Goal: Information Seeking & Learning: Learn about a topic

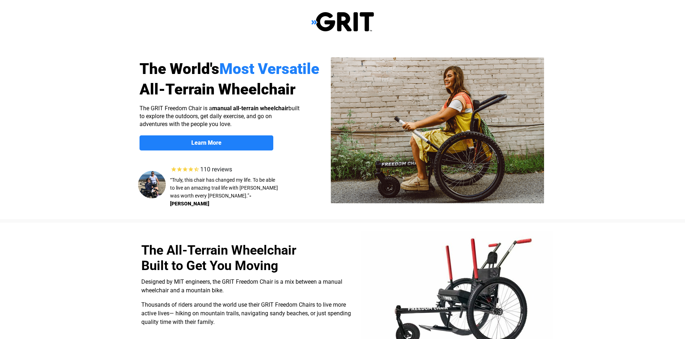
select select "US"
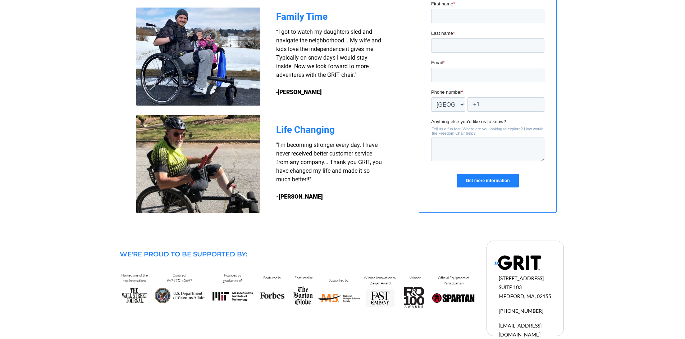
scroll to position [605, 0]
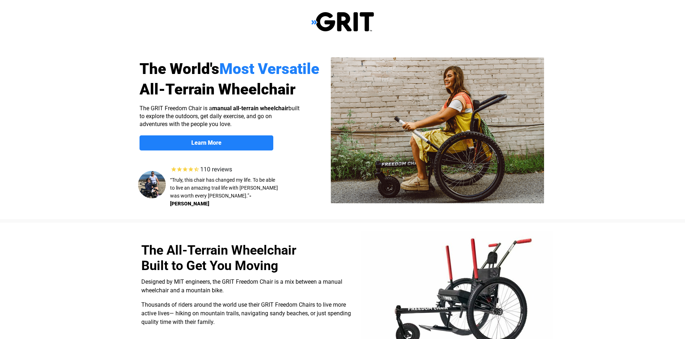
select select "US"
click at [220, 142] on strong "Learn More" at bounding box center [206, 142] width 30 height 7
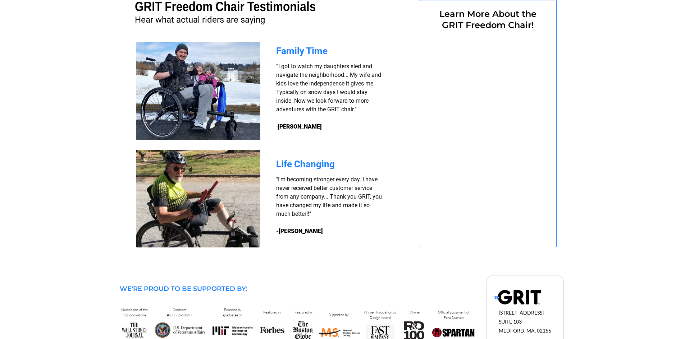
select select "US"
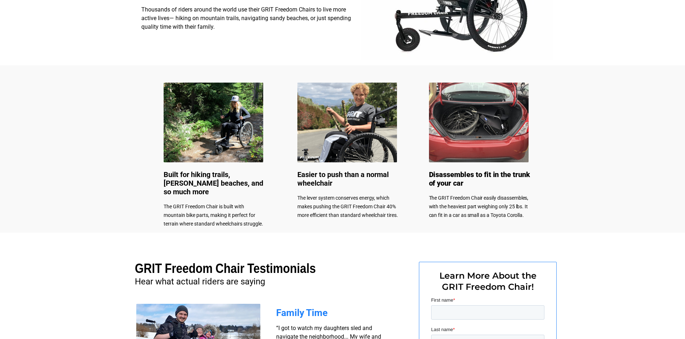
scroll to position [281, 0]
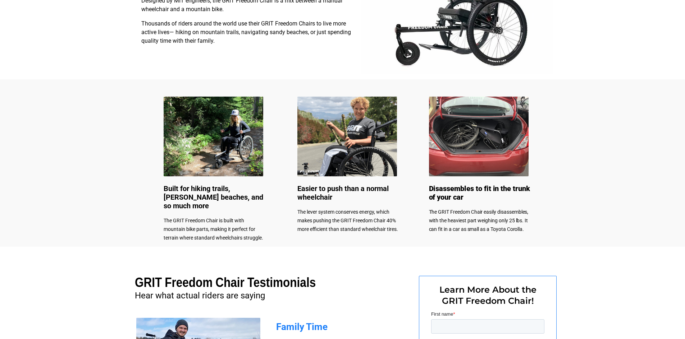
click at [330, 139] on img at bounding box center [347, 137] width 100 height 80
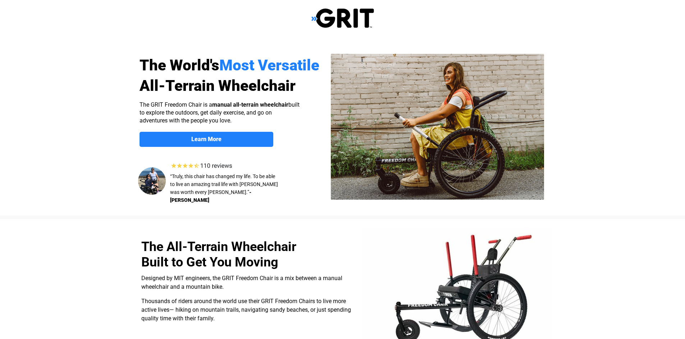
scroll to position [0, 0]
